Goal: Find specific page/section: Find specific page/section

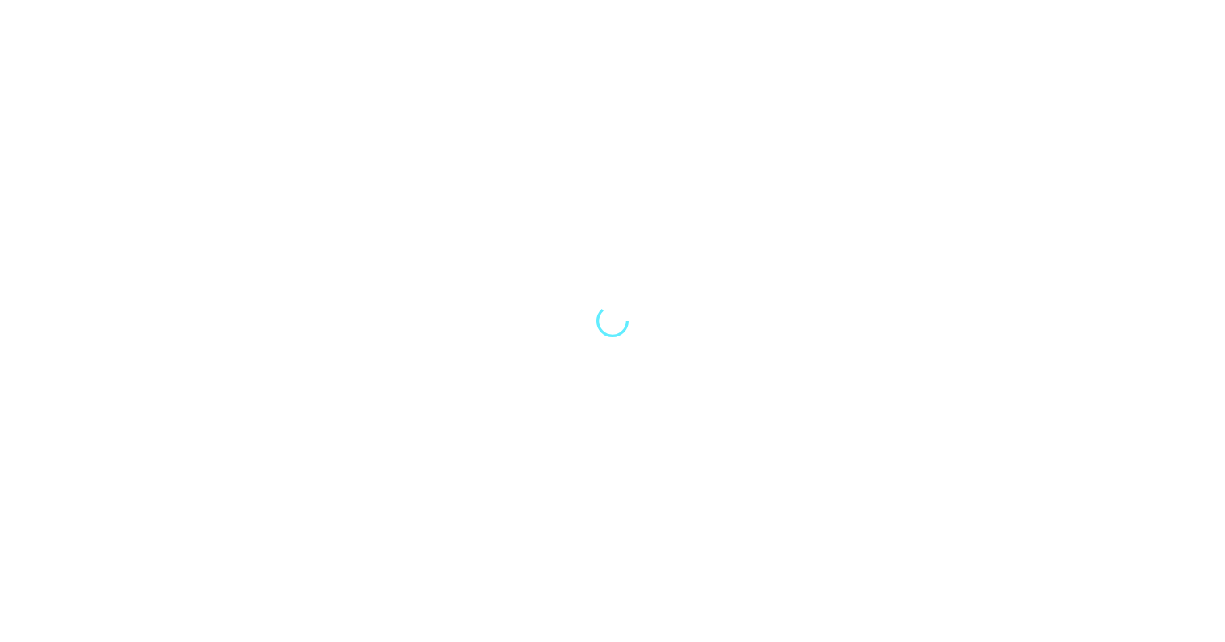
select select "Song"
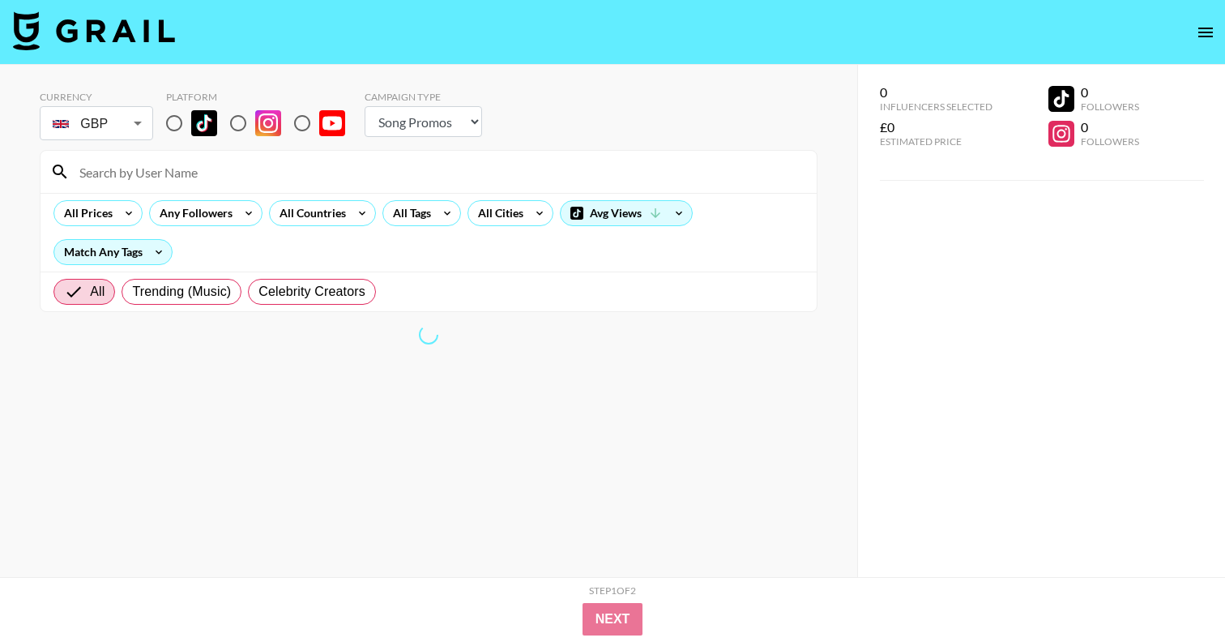
click at [166, 177] on input at bounding box center [438, 172] width 737 height 26
click at [168, 129] on input "radio" at bounding box center [174, 123] width 34 height 34
radio input "true"
click at [173, 163] on input at bounding box center [438, 172] width 737 height 26
click at [160, 168] on input "breena" at bounding box center [438, 172] width 737 height 26
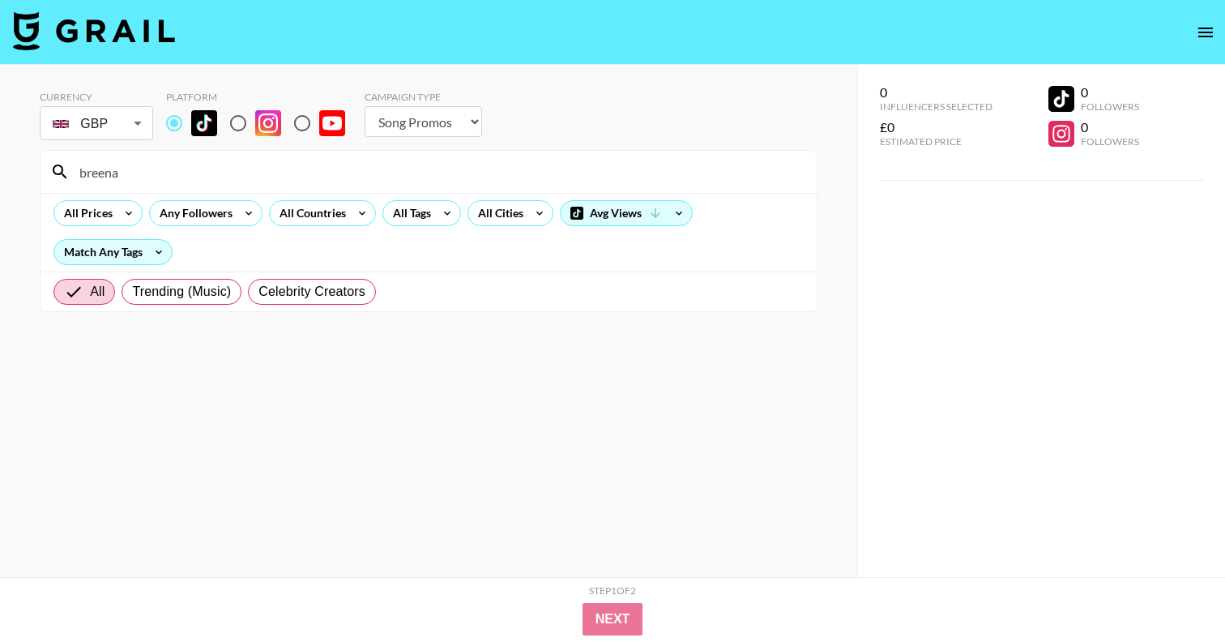
click at [160, 168] on input "breena" at bounding box center [438, 172] width 737 height 26
click at [160, 172] on input "breena" at bounding box center [438, 172] width 737 height 26
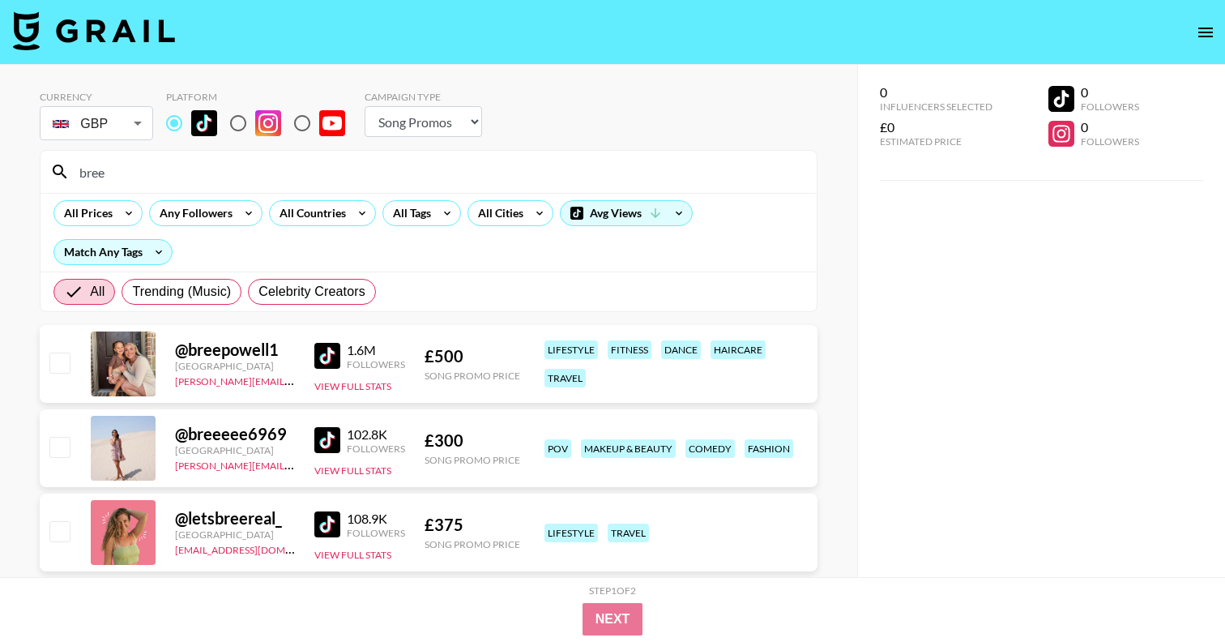
scroll to position [65, 0]
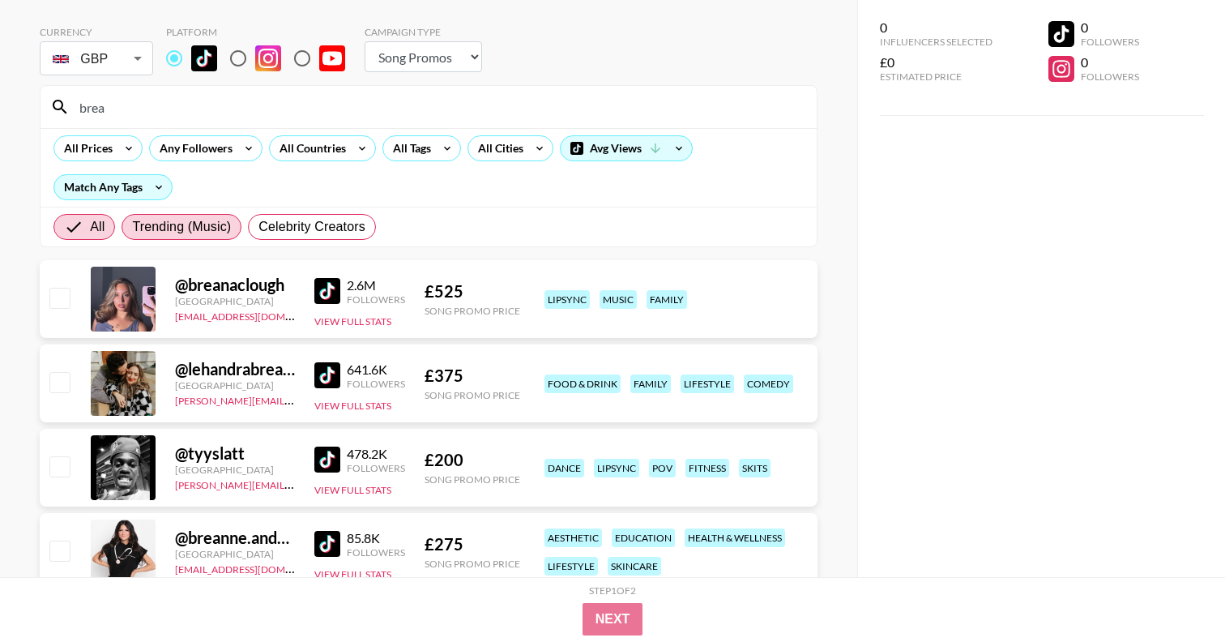
type input "brea"
click at [445, 301] on div "£ 525 Song Promo Price" at bounding box center [472, 299] width 96 height 36
click at [444, 282] on div "£ 525" at bounding box center [472, 291] width 96 height 20
copy div "525"
